Goal: Information Seeking & Learning: Compare options

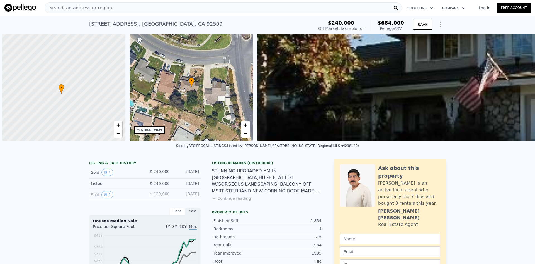
scroll to position [0, 2]
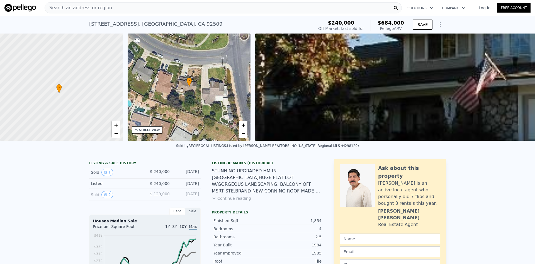
type input "$ 683,000"
type input "$ 388,656"
click at [79, 6] on span "Search an address or region" at bounding box center [78, 7] width 67 height 7
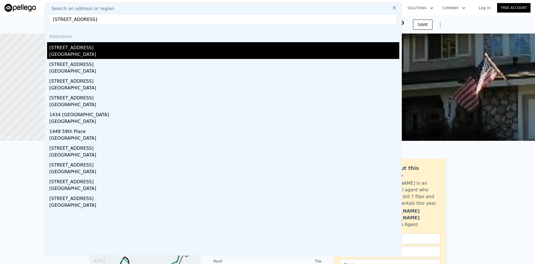
type input "[STREET_ADDRESS]"
click at [84, 49] on div "[STREET_ADDRESS]" at bounding box center [224, 46] width 350 height 9
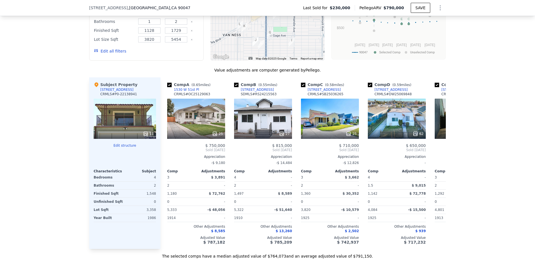
scroll to position [500, 0]
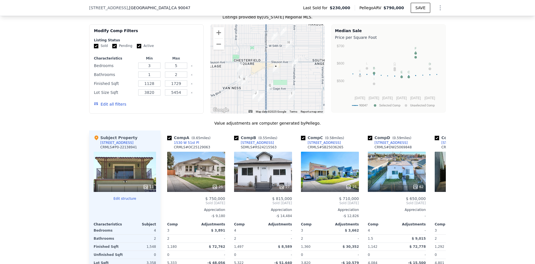
click at [109, 107] on button "Edit all filters" at bounding box center [110, 104] width 32 height 6
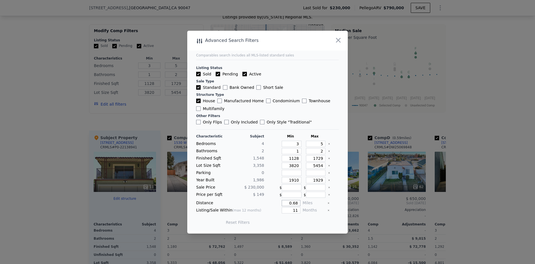
drag, startPoint x: 282, startPoint y: 203, endPoint x: 377, endPoint y: 188, distance: 95.8
click at [365, 199] on div "​ Advanced Search Filters Comparables search includes all MLS-listed standard s…" at bounding box center [267, 132] width 535 height 264
type input "0.5"
type input "7"
click at [296, 225] on button "Update Search" at bounding box center [299, 222] width 42 height 8
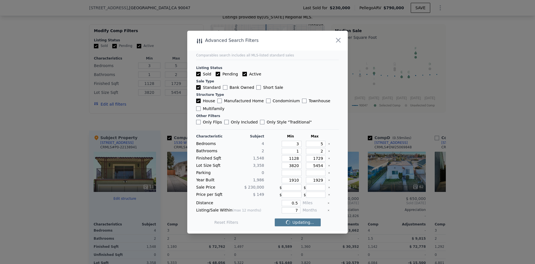
checkbox input "false"
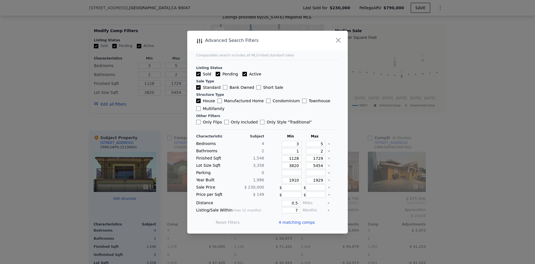
click at [297, 224] on span "4 matching comps" at bounding box center [297, 222] width 36 height 6
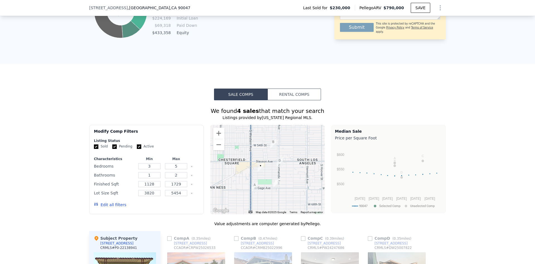
scroll to position [388, 0]
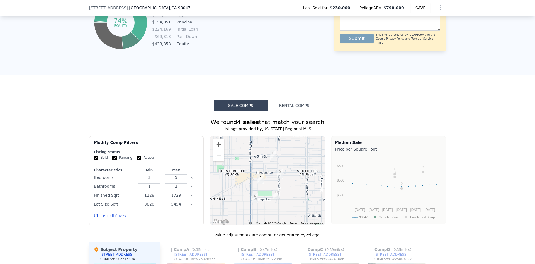
drag, startPoint x: 149, startPoint y: 180, endPoint x: 109, endPoint y: 177, distance: 40.6
click at [108, 181] on div "Bedrooms 3 5" at bounding box center [146, 177] width 105 height 8
type input "4"
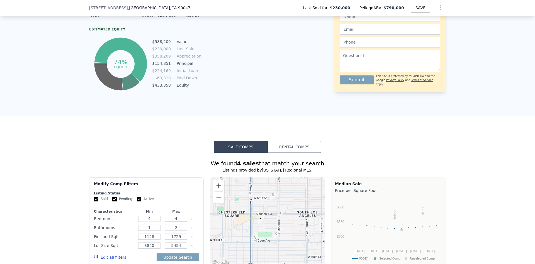
scroll to position [363, 0]
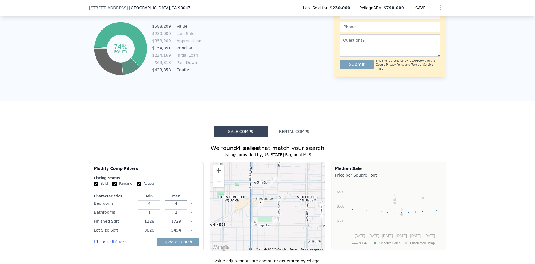
type input "4"
drag, startPoint x: 145, startPoint y: 217, endPoint x: 172, endPoint y: 211, distance: 27.6
click at [172, 215] on div "Bathrooms 1 2" at bounding box center [146, 212] width 105 height 8
type input "4"
type input "2"
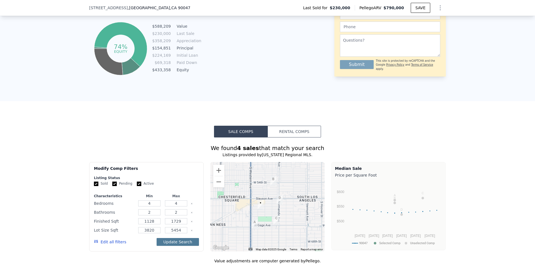
click at [172, 245] on button "Update Search" at bounding box center [178, 242] width 42 height 8
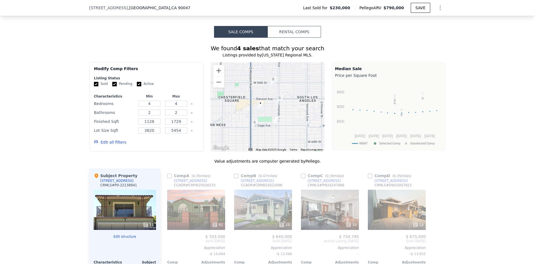
scroll to position [446, 0]
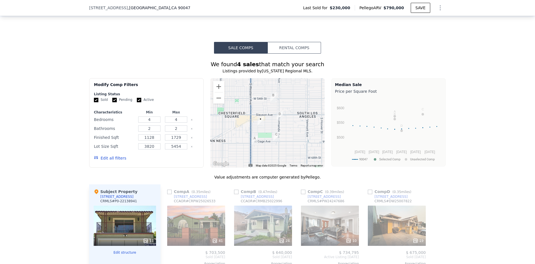
click at [110, 161] on button "Edit all filters" at bounding box center [110, 158] width 32 height 6
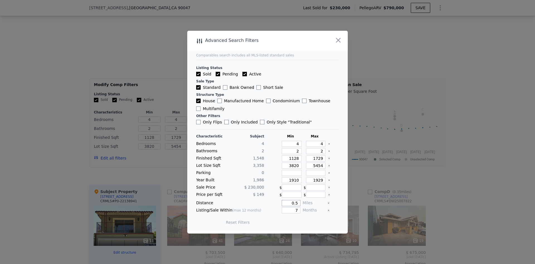
drag, startPoint x: 303, startPoint y: 202, endPoint x: 359, endPoint y: 196, distance: 56.4
click at [356, 202] on div "​ Advanced Search Filters Comparables search includes all MLS-listed standard s…" at bounding box center [267, 132] width 535 height 264
type input "0.6"
click at [287, 223] on button "Update Search" at bounding box center [299, 222] width 42 height 8
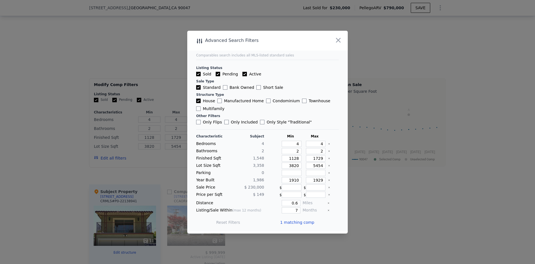
click at [288, 222] on span "1 matching comp" at bounding box center [297, 222] width 34 height 6
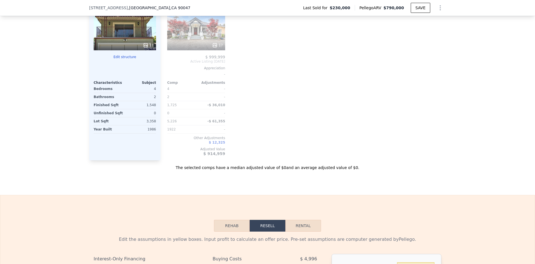
scroll to position [614, 0]
